Goal: Navigation & Orientation: Go to known website

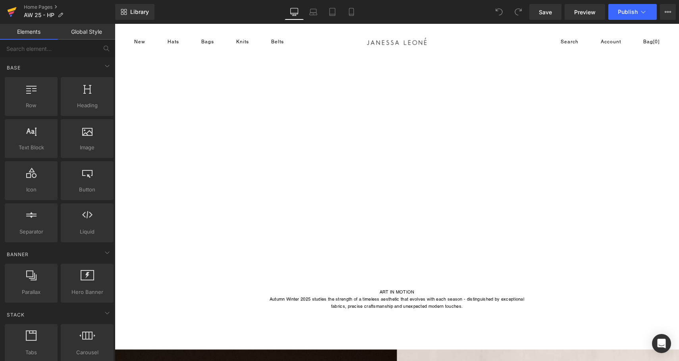
click at [11, 12] on icon at bounding box center [12, 12] width 10 height 20
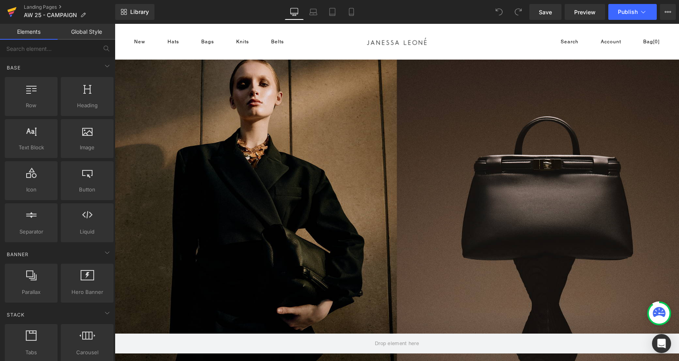
click at [10, 15] on icon at bounding box center [11, 15] width 2 height 2
click at [9, 12] on icon at bounding box center [12, 12] width 10 height 20
